Goal: Check status: Verify the current state of an ongoing process or item

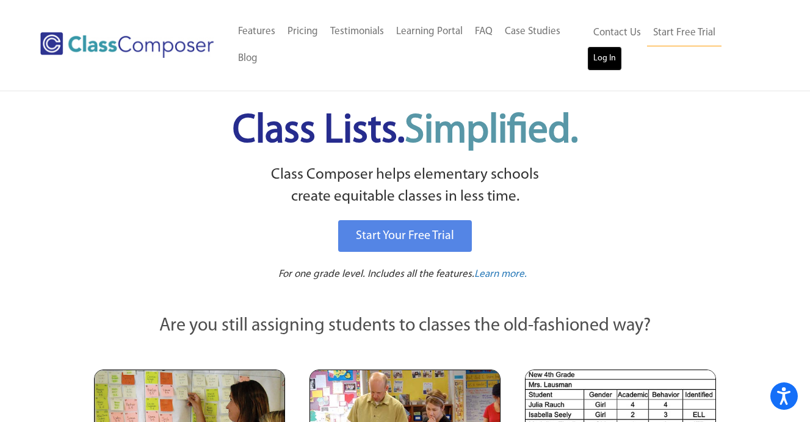
click at [622, 46] on link "Log In" at bounding box center [604, 58] width 35 height 24
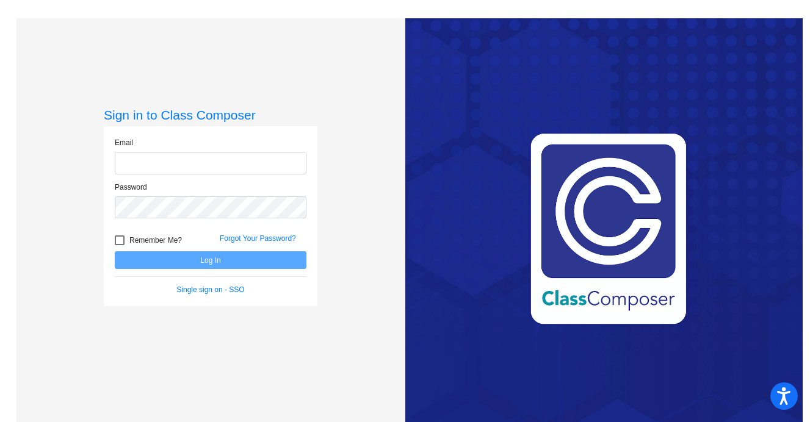
type input "[PERSON_NAME][EMAIL_ADDRESS][PERSON_NAME][DOMAIN_NAME]"
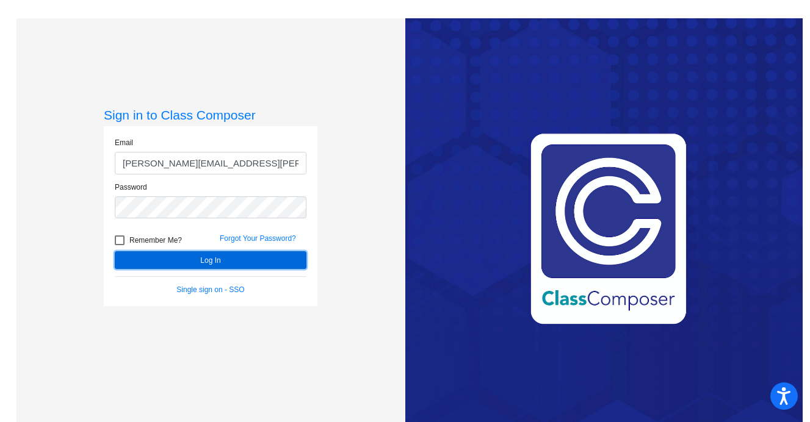
click at [207, 260] on button "Log In" at bounding box center [211, 260] width 192 height 18
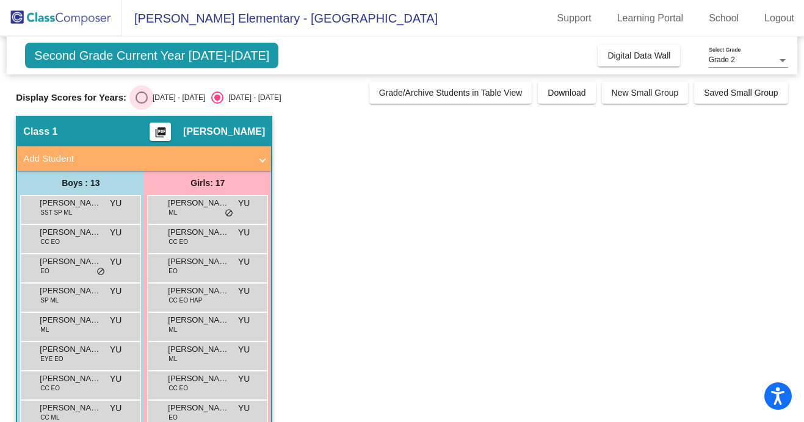
click at [139, 100] on div "Select an option" at bounding box center [141, 98] width 12 height 12
click at [141, 104] on input "[DATE] - [DATE]" at bounding box center [141, 104] width 1 height 1
radio input "true"
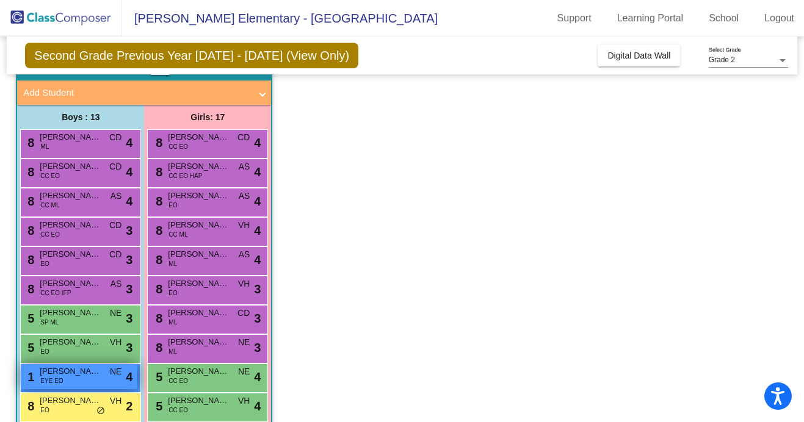
scroll to position [68, 0]
